Goal: Transaction & Acquisition: Purchase product/service

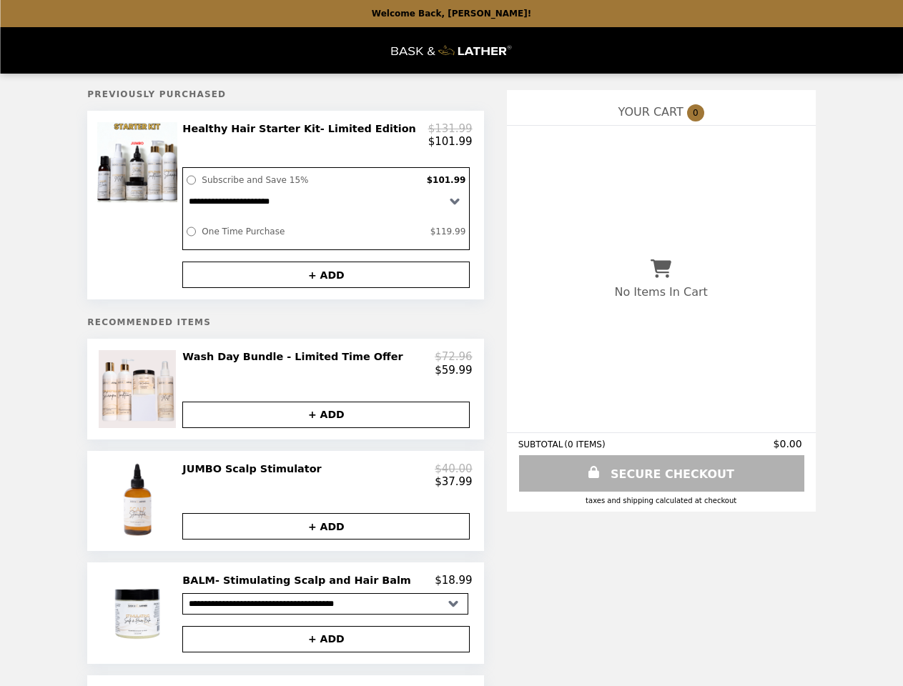
click at [167, 210] on div at bounding box center [139, 205] width 80 height 166
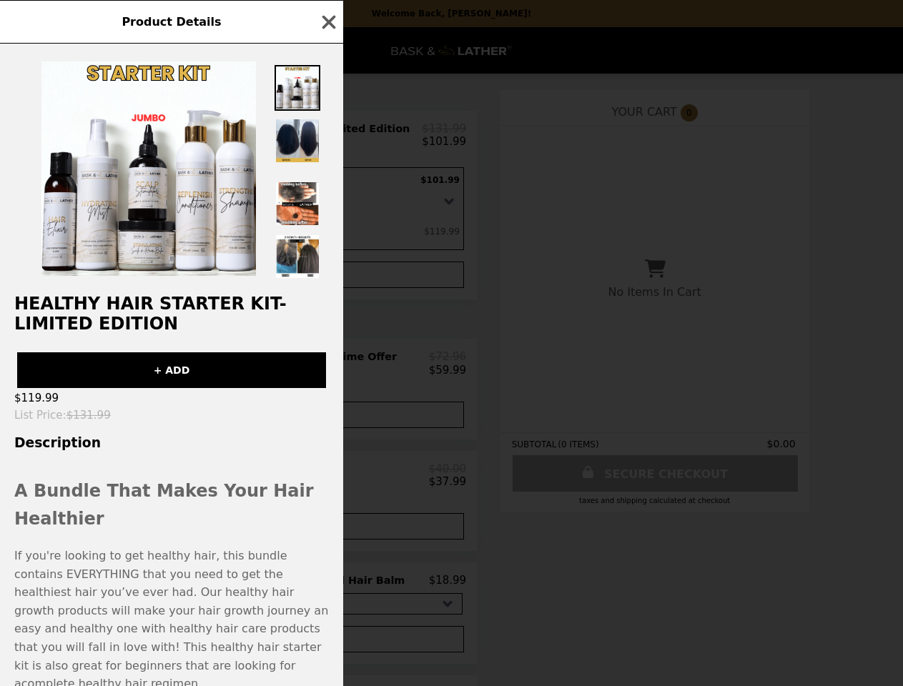
click at [328, 138] on div "Product Details Healthy Hair Starter Kit- Limited Edition + ADD $119.99 List Pr…" at bounding box center [451, 343] width 903 height 686
click at [328, 282] on div "Healthy Hair Starter Kit- Limited Edition + ADD $119.99 List Price : $131.99 De…" at bounding box center [171, 365] width 343 height 643
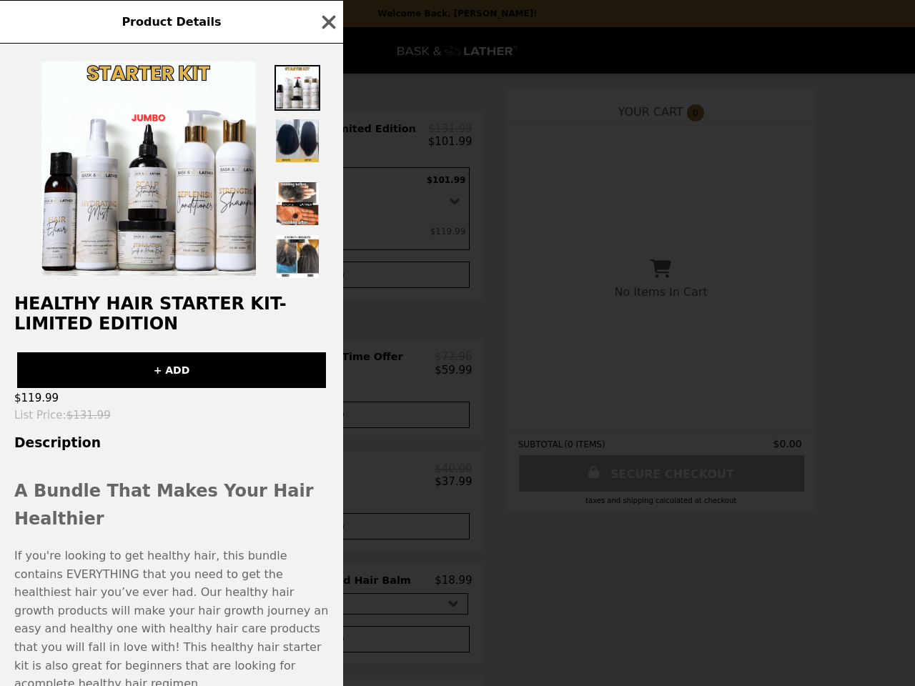
click at [167, 400] on div "Product Details Healthy Hair Starter Kit- Limited Edition + ADD $119.99 List Pr…" at bounding box center [457, 343] width 915 height 686
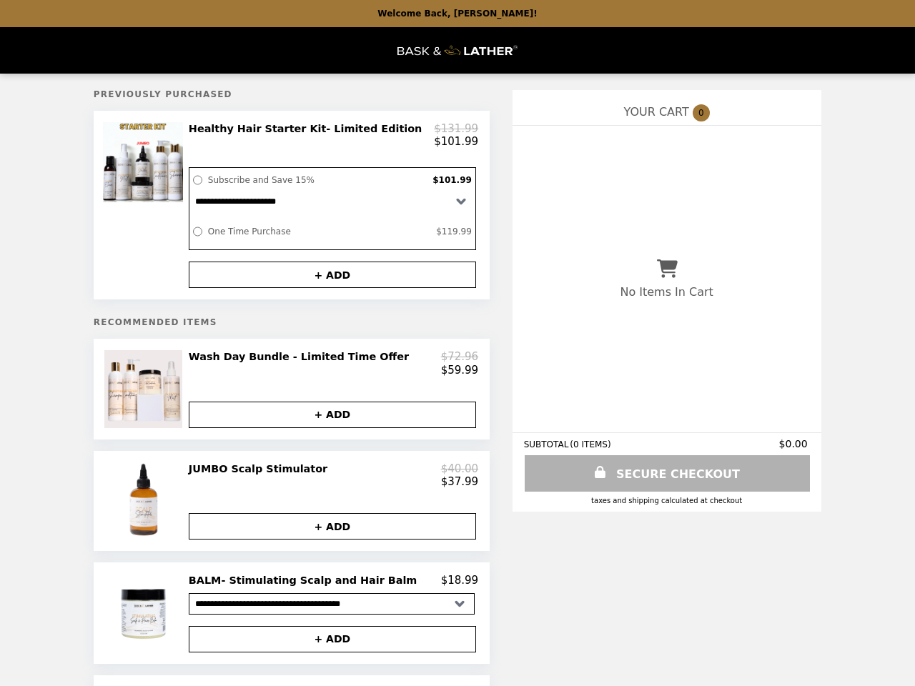
click at [328, 373] on div "$59.99" at bounding box center [334, 370] width 290 height 13
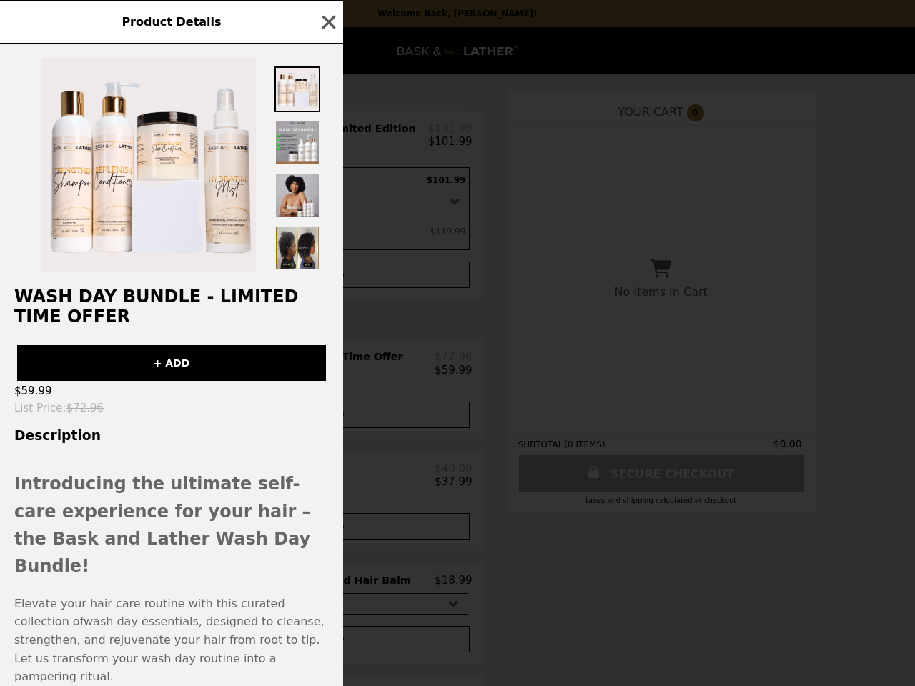
click at [328, 427] on div "Product Details Wash Day Bundle - Limited Time Offer + ADD $59.99 List Price : …" at bounding box center [457, 343] width 915 height 686
click at [167, 516] on strong "Introducing the ultimate self-care experience for your hair – the Bask and Lath…" at bounding box center [162, 525] width 297 height 102
click at [328, 489] on div "Product Details Wash Day Bundle - Limited Time Offer + ADD $59.99 List Price : …" at bounding box center [457, 343] width 915 height 686
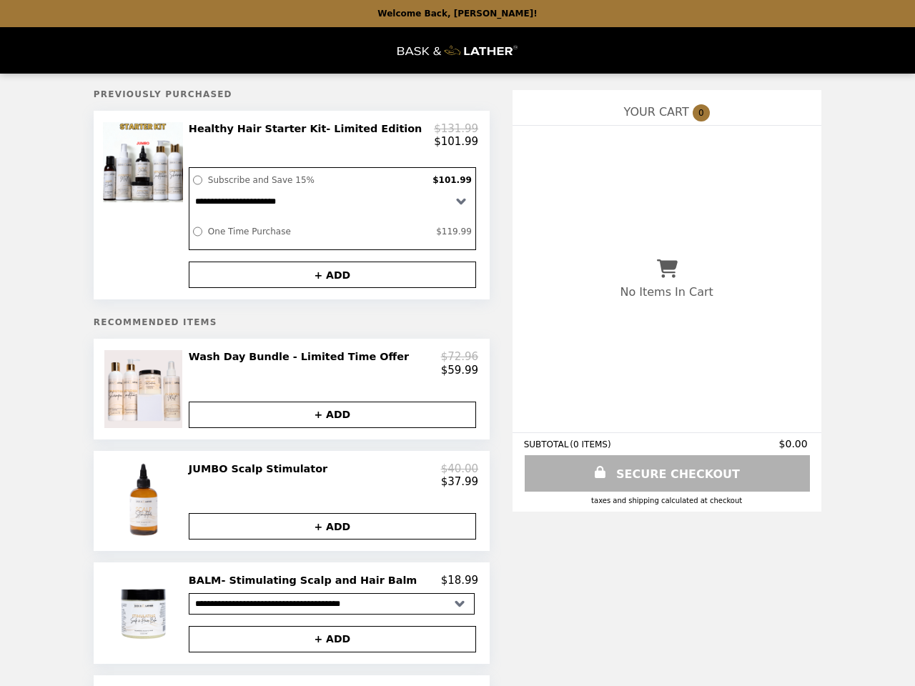
click at [328, 540] on button "+ ADD" at bounding box center [332, 526] width 287 height 26
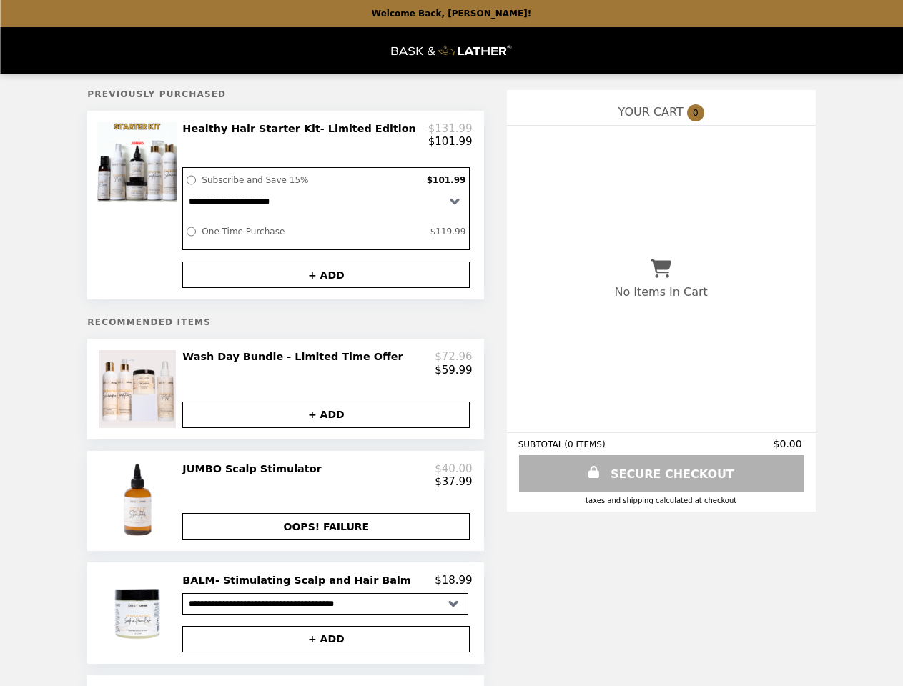
click at [167, 630] on img at bounding box center [139, 613] width 82 height 78
